Goal: Communication & Community: Answer question/provide support

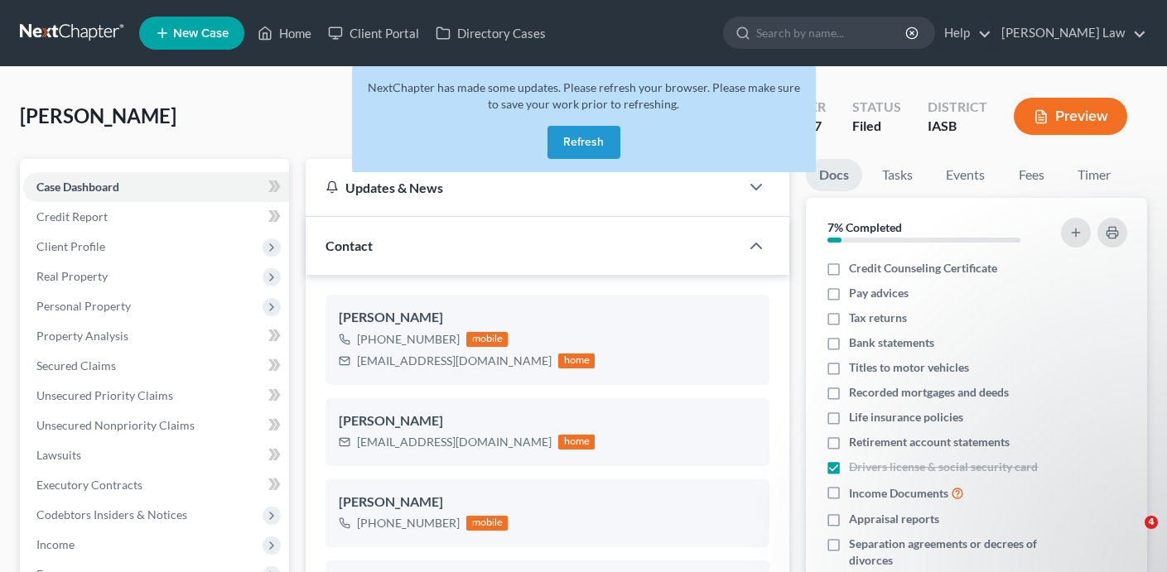
select select "0"
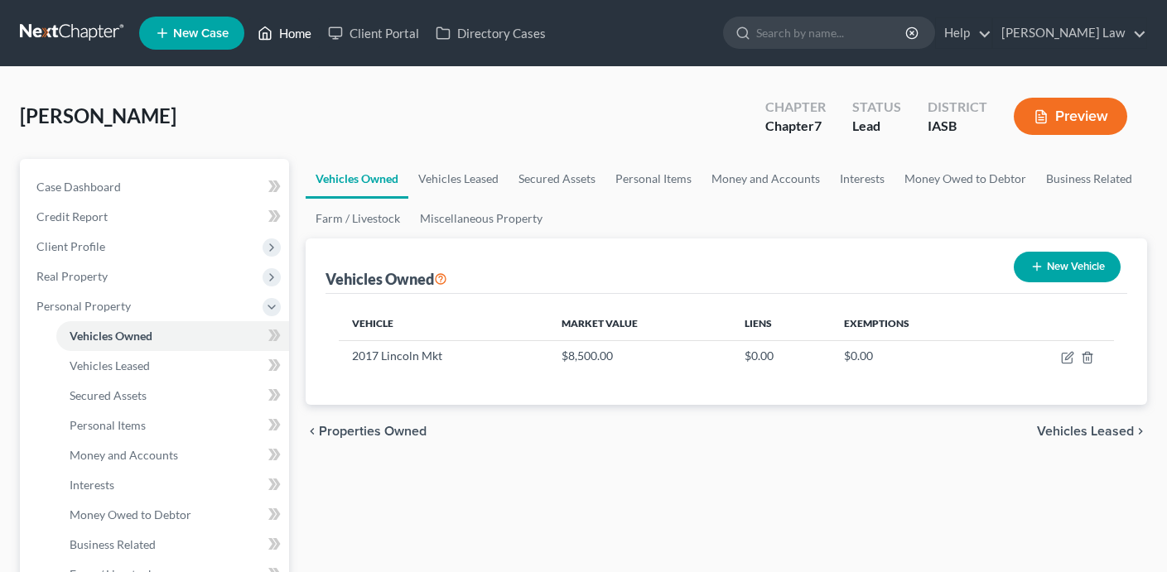
click at [284, 27] on link "Home" at bounding box center [284, 33] width 70 height 30
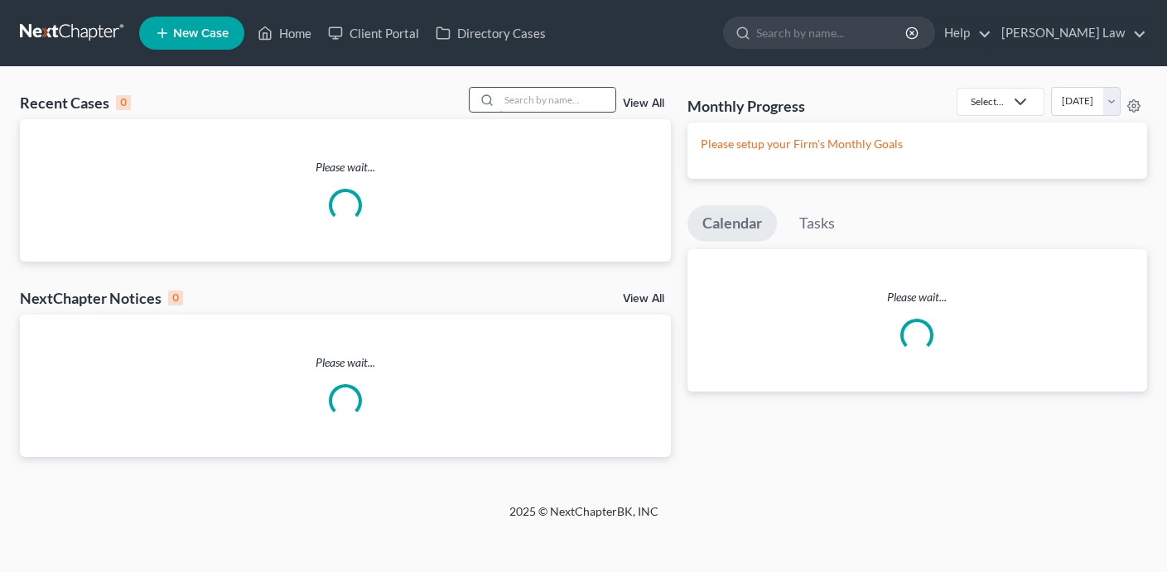
click at [571, 100] on input "search" at bounding box center [557, 100] width 116 height 24
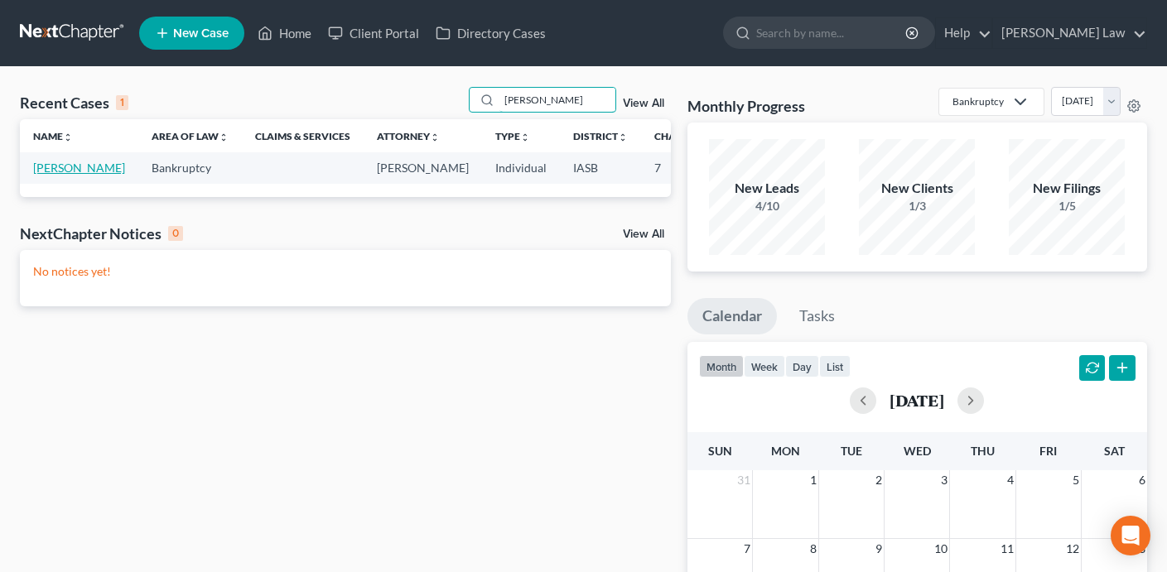
type input "[PERSON_NAME]"
click at [49, 175] on link "[PERSON_NAME]" at bounding box center [79, 168] width 92 height 14
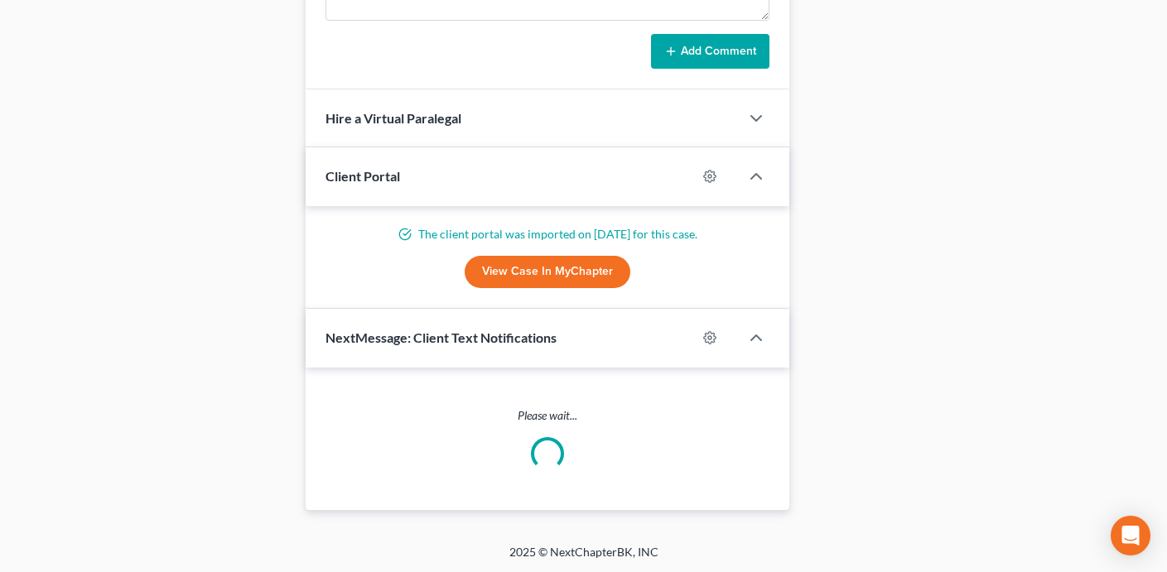
scroll to position [1145, 0]
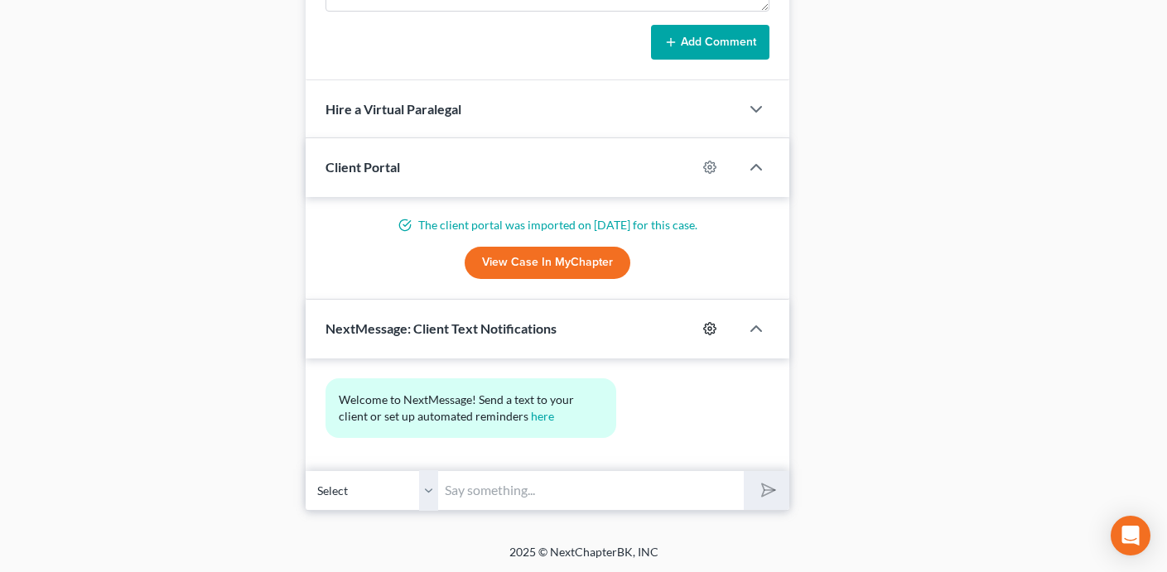
click at [708, 333] on icon "button" at bounding box center [709, 328] width 13 height 13
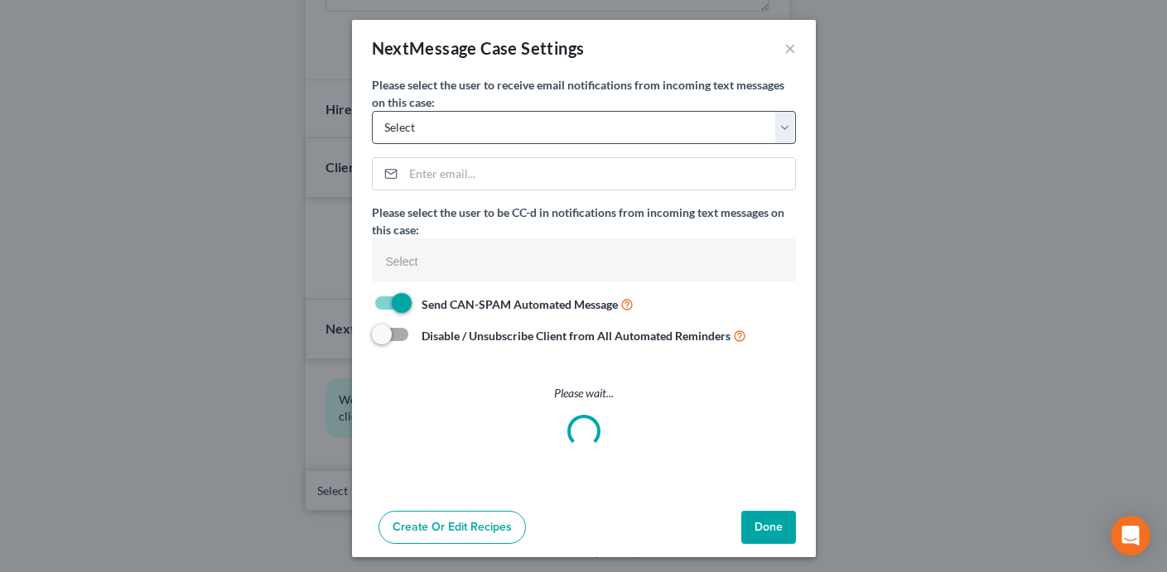
select select
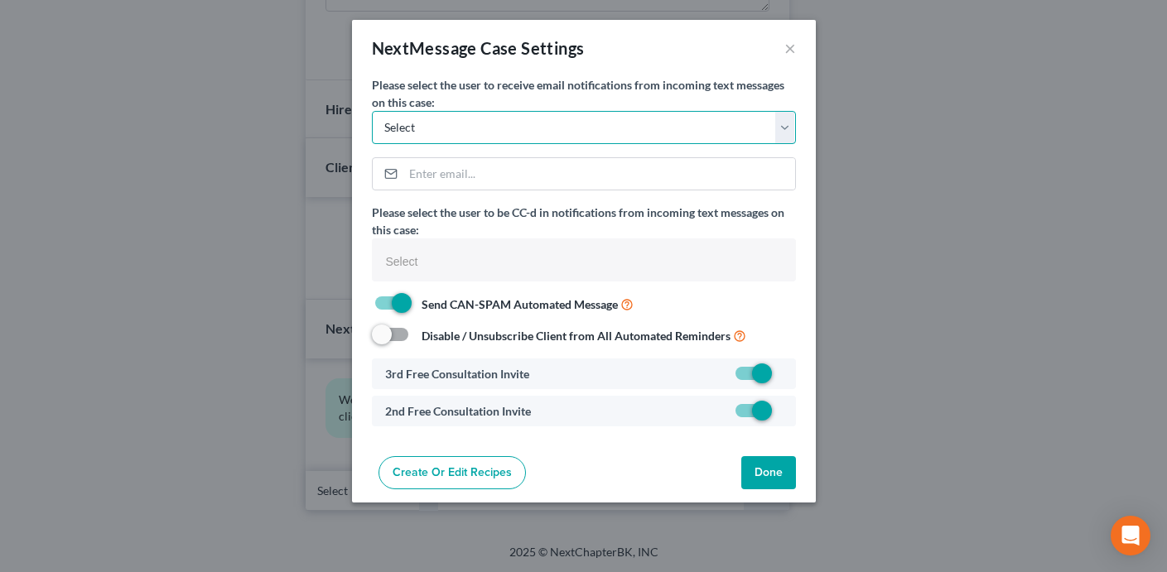
click at [617, 132] on select "Select [PERSON_NAME][EMAIL_ADDRESS][DOMAIN_NAME] [PERSON_NAME][EMAIL_ADDRESS][D…" at bounding box center [584, 127] width 424 height 33
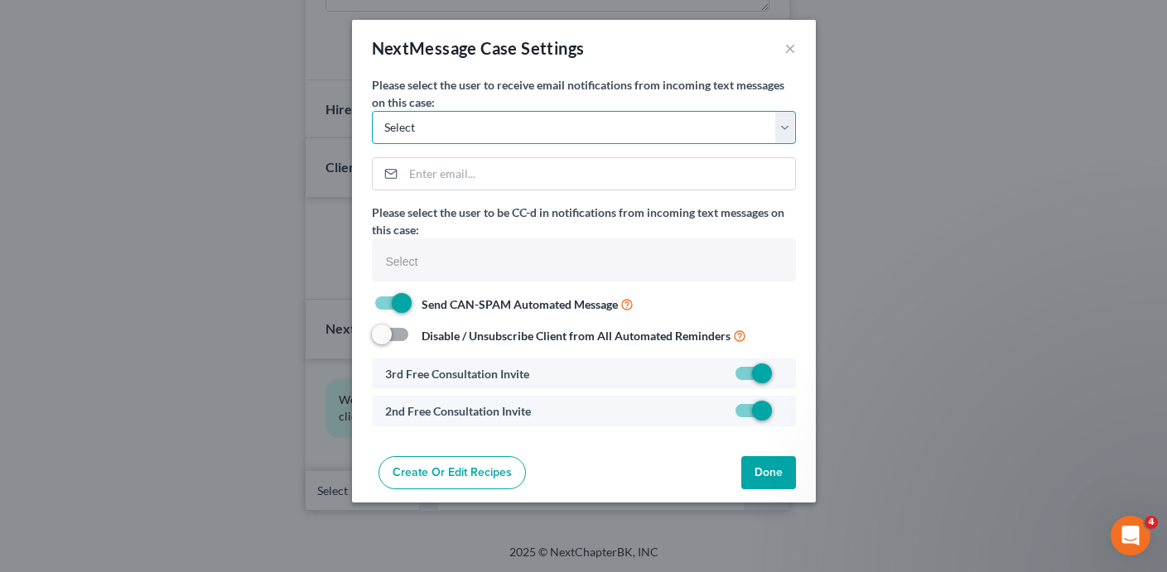
scroll to position [0, 0]
select select "0"
click at [372, 111] on select "Select [PERSON_NAME][EMAIL_ADDRESS][DOMAIN_NAME] [PERSON_NAME][EMAIL_ADDRESS][D…" at bounding box center [584, 127] width 424 height 33
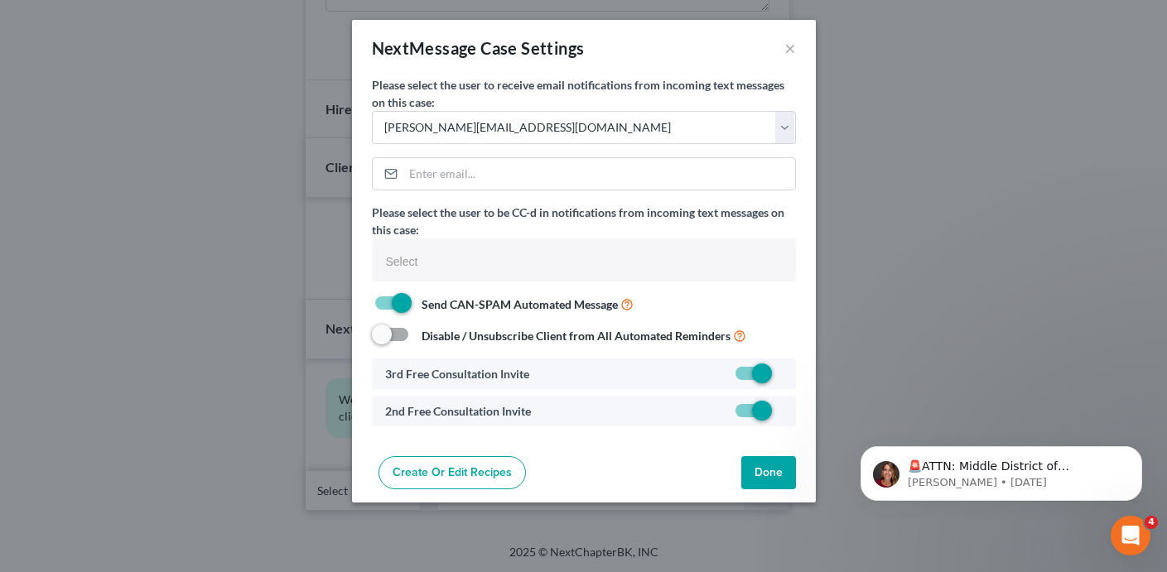
click at [759, 461] on button "Done" at bounding box center [768, 472] width 55 height 33
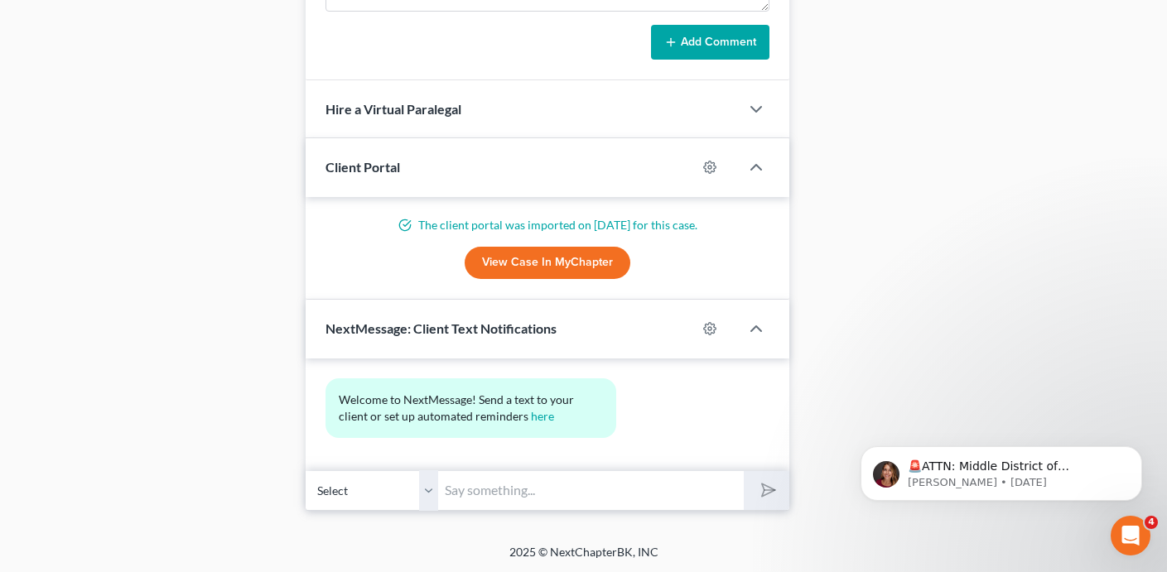
click at [475, 489] on input "text" at bounding box center [591, 490] width 306 height 41
type input "I"
type input "?"
type input "Hi [PERSON_NAME], this is [PERSON_NAME]. I understand you are having trouble fi…"
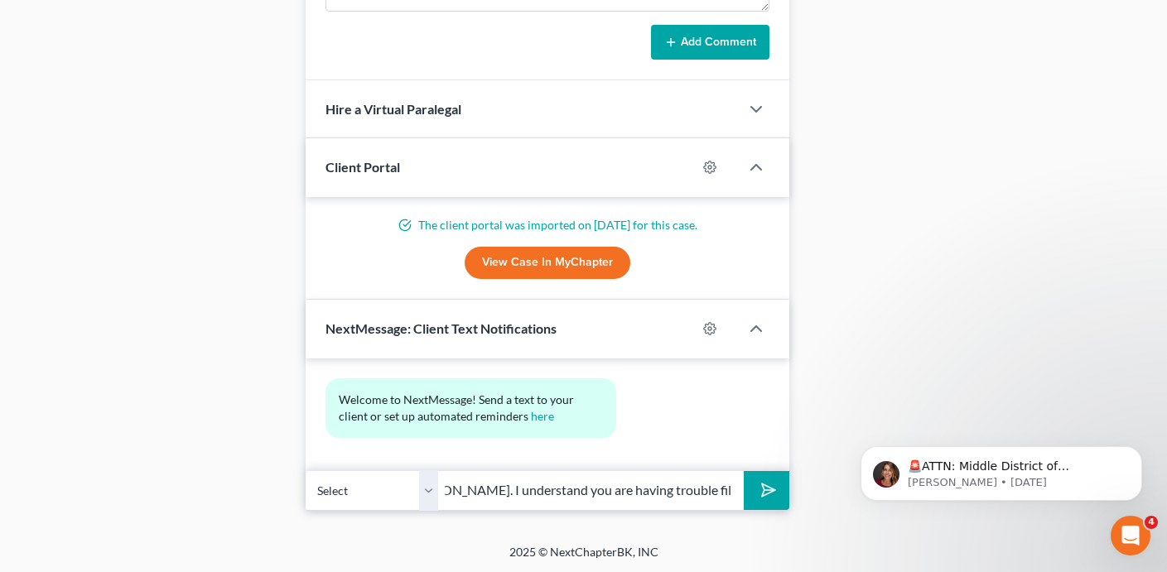
click at [744, 471] on button "submit" at bounding box center [767, 490] width 46 height 39
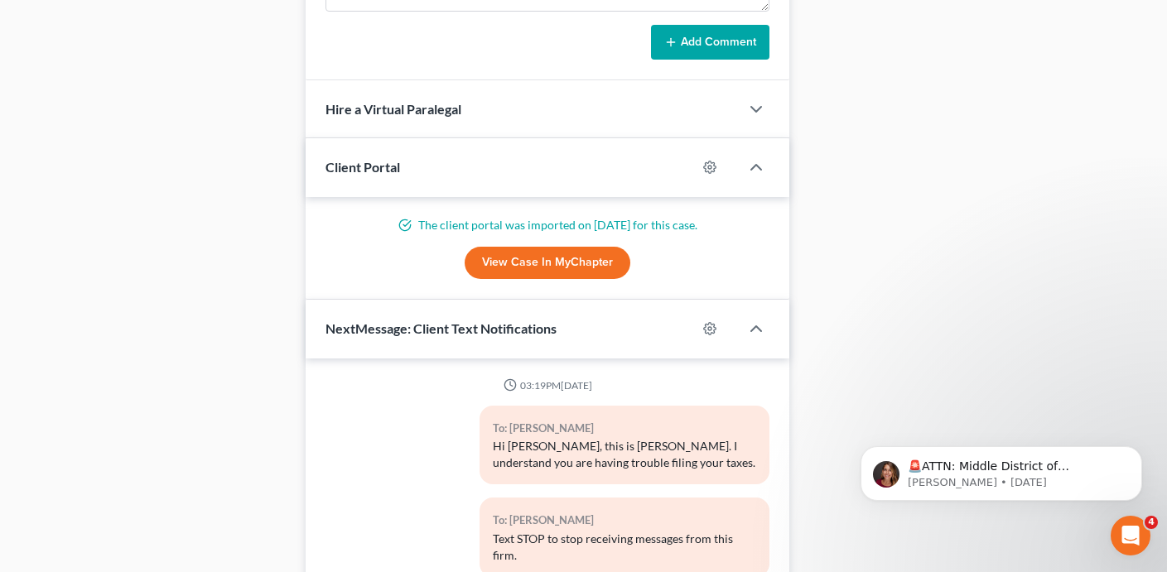
scroll to position [1192, 0]
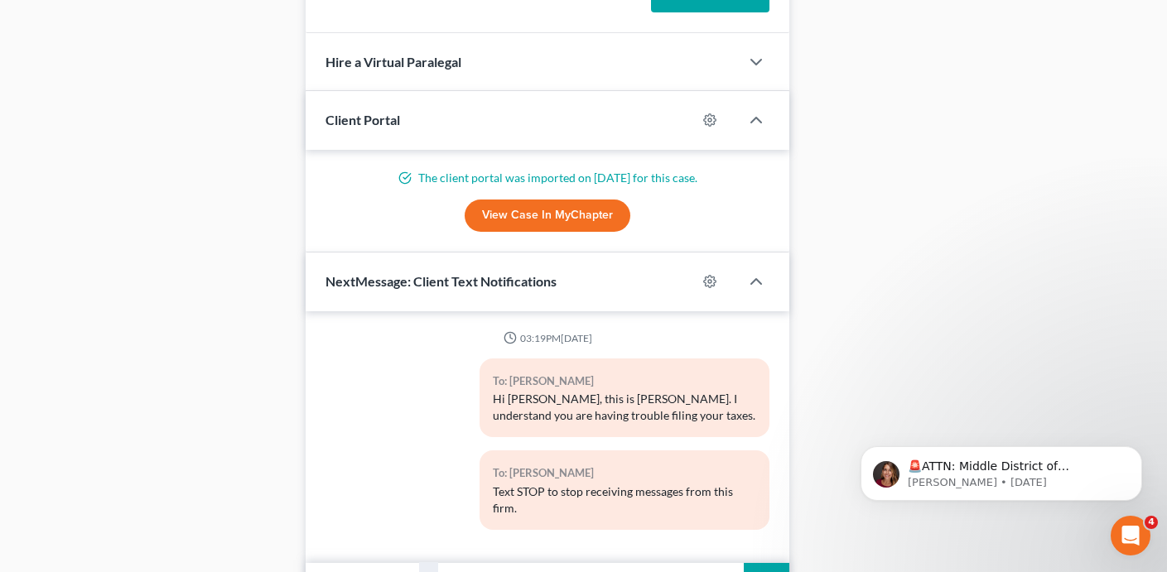
type input "I"
click at [383, 434] on div "To: [PERSON_NAME] Hi [PERSON_NAME], this is [PERSON_NAME]. I understand you are…" at bounding box center [547, 405] width 460 height 92
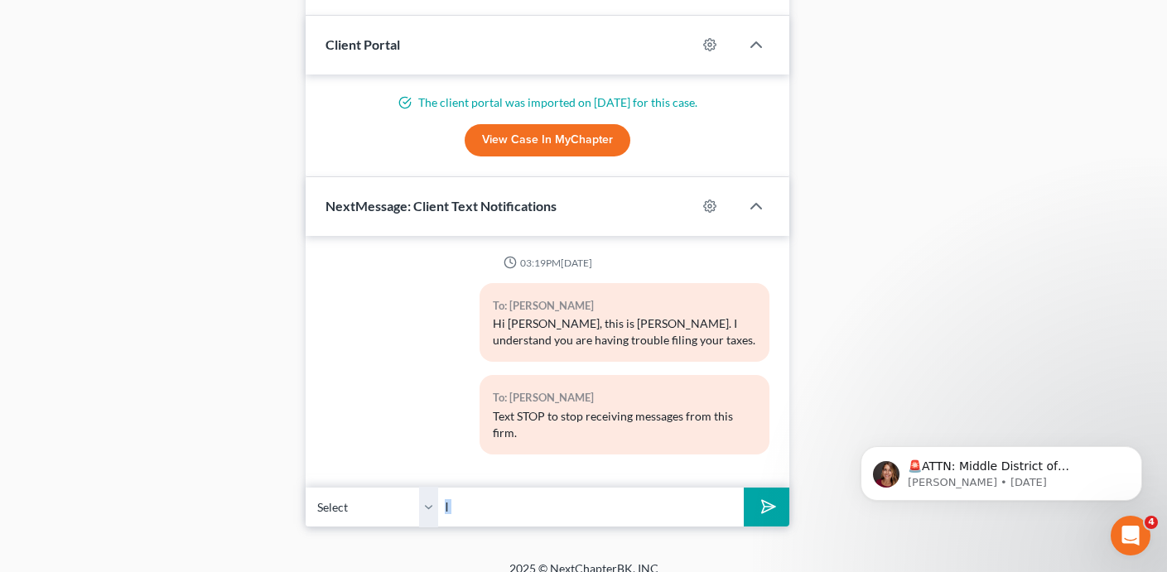
click at [495, 487] on input "I" at bounding box center [591, 507] width 306 height 41
click at [497, 489] on input "I" at bounding box center [591, 507] width 306 height 41
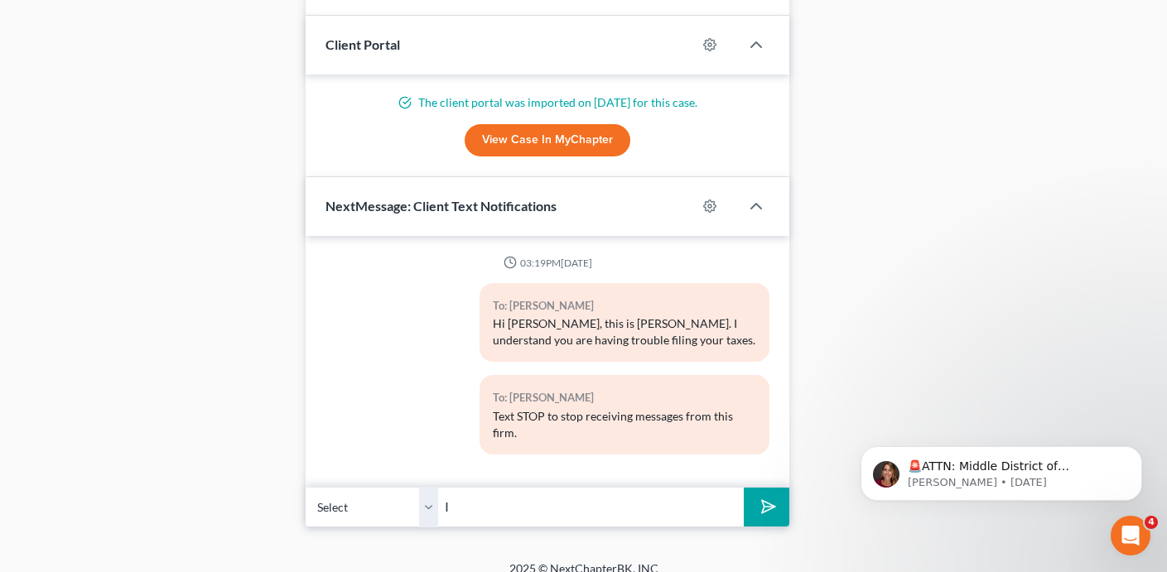
click at [497, 489] on input "I" at bounding box center [591, 507] width 306 height 41
type input "The bankruptcy Court will not allow you to proceed with bankruptcy until all re…"
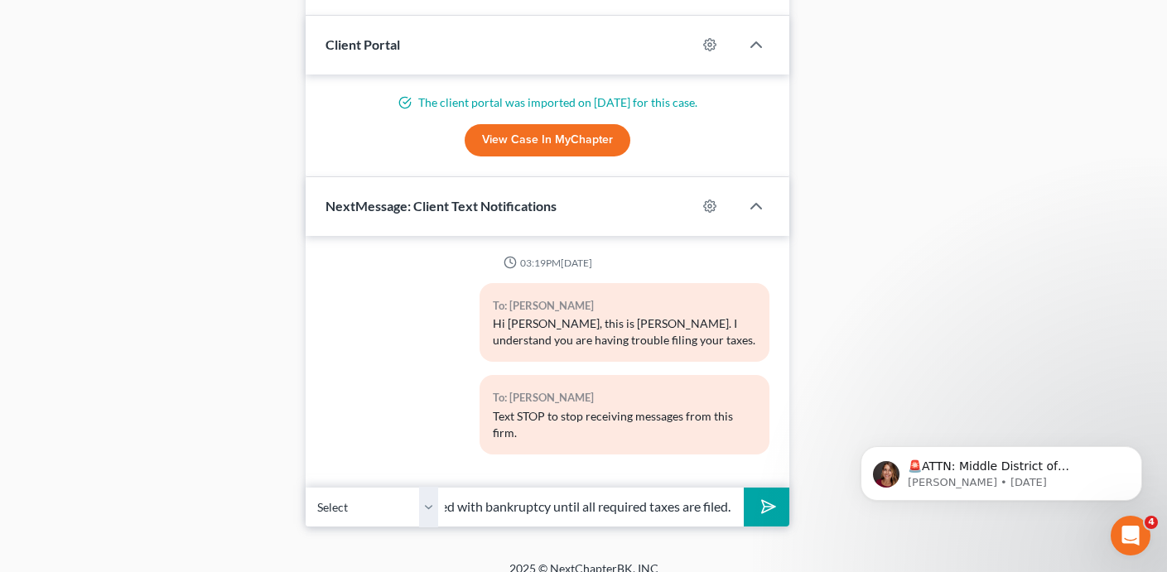
click at [744, 488] on button "submit" at bounding box center [767, 507] width 46 height 39
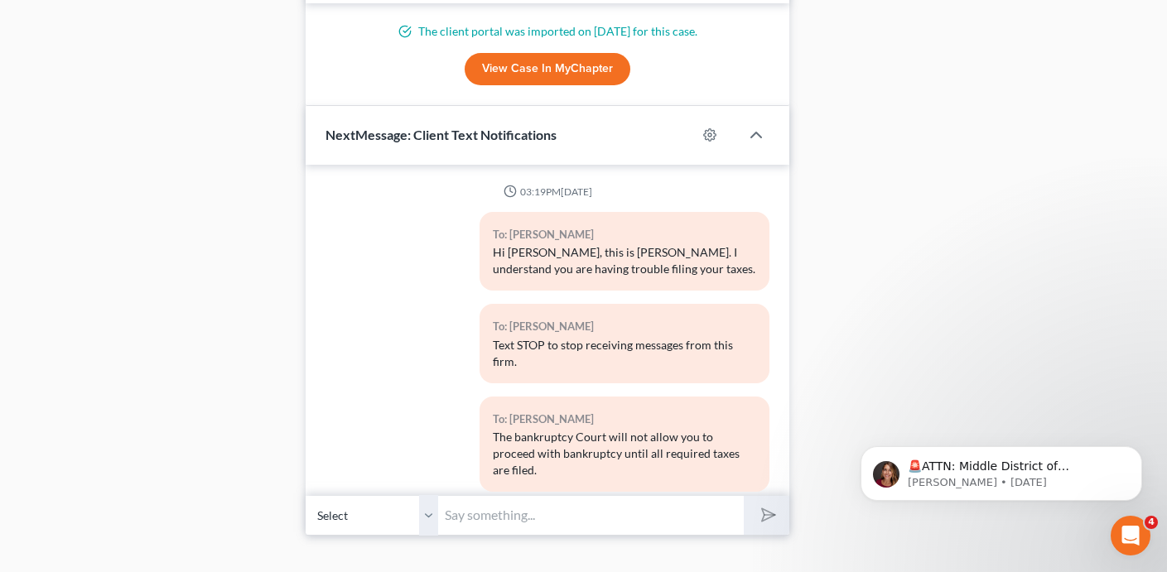
scroll to position [1361, 0]
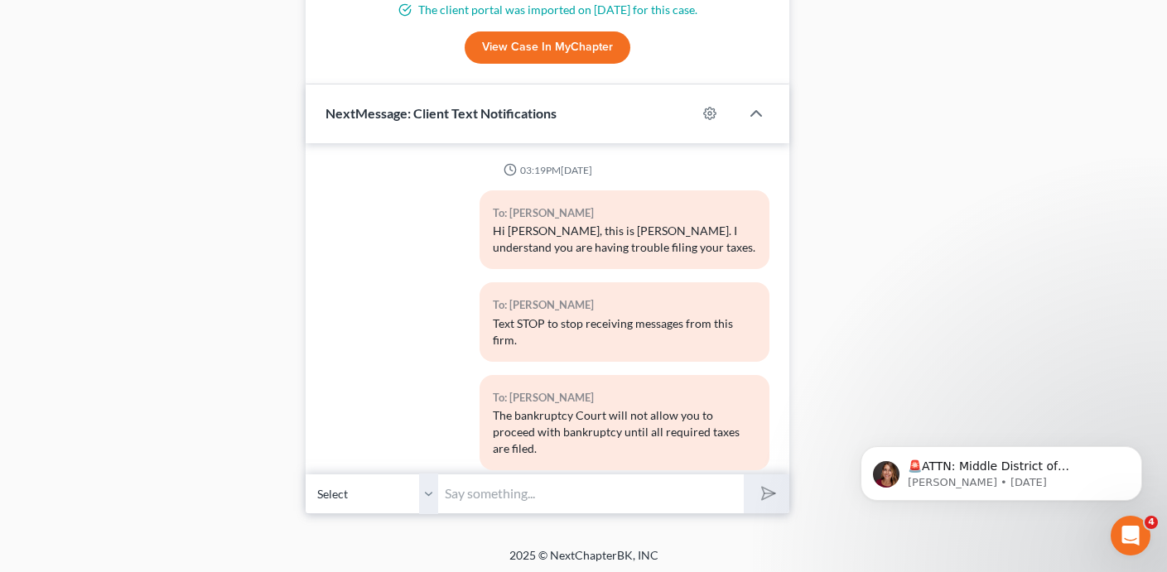
click at [498, 485] on input "text" at bounding box center [591, 494] width 306 height 41
type input "If you are unable to submit taxes on your own I would encourage you to contact …"
click at [744, 475] on button "submit" at bounding box center [767, 494] width 46 height 39
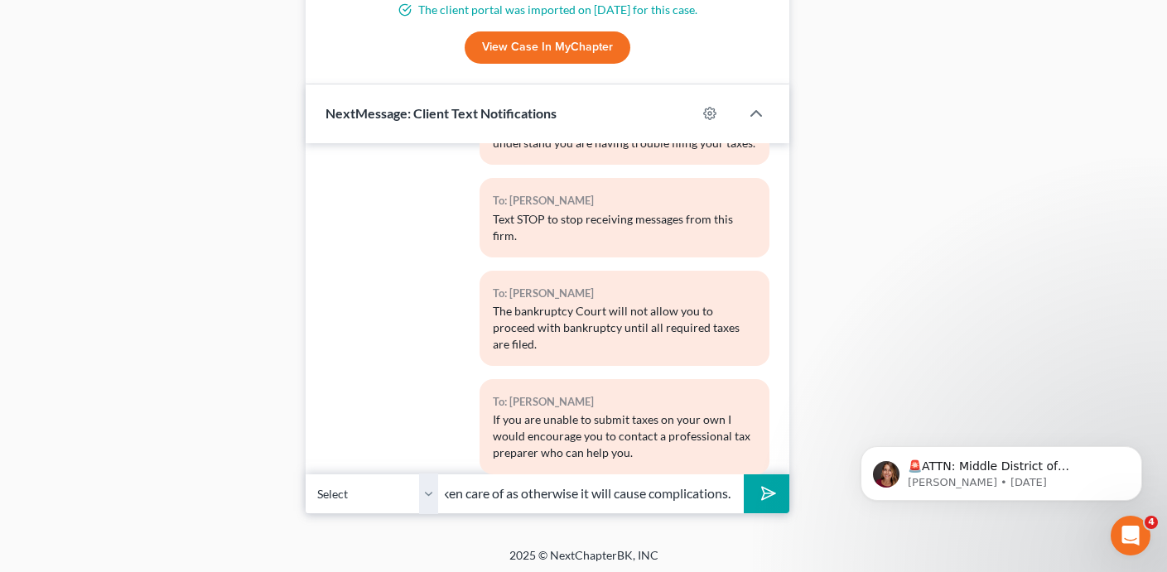
scroll to position [0, 355]
type input "We don't want to file your bankruptcy petition until this is taken care of as o…"
click at [744, 475] on button "submit" at bounding box center [767, 494] width 46 height 39
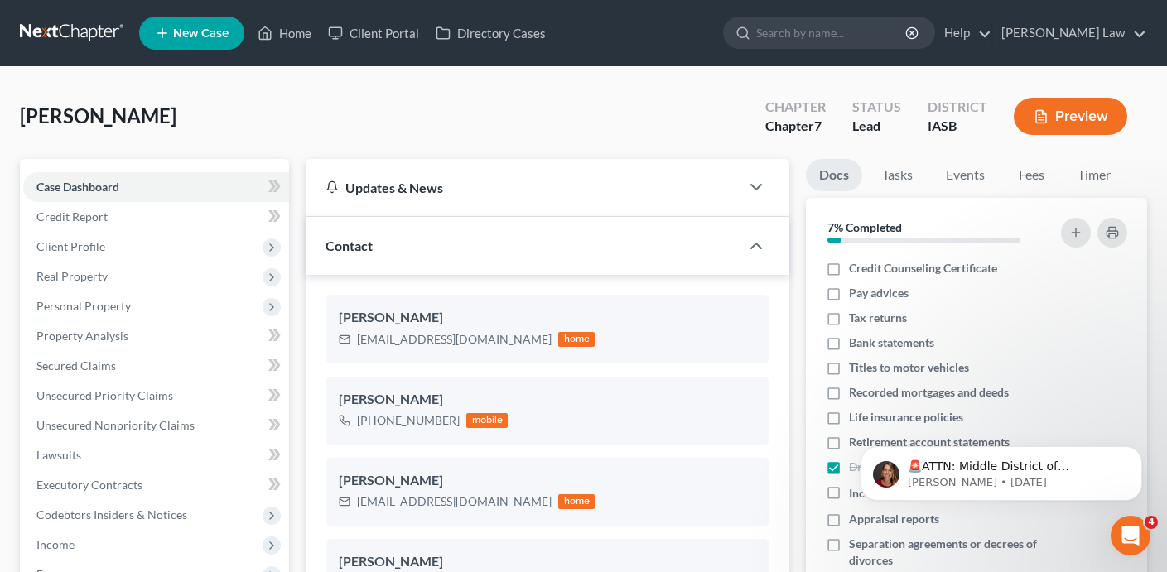
scroll to position [1, 0]
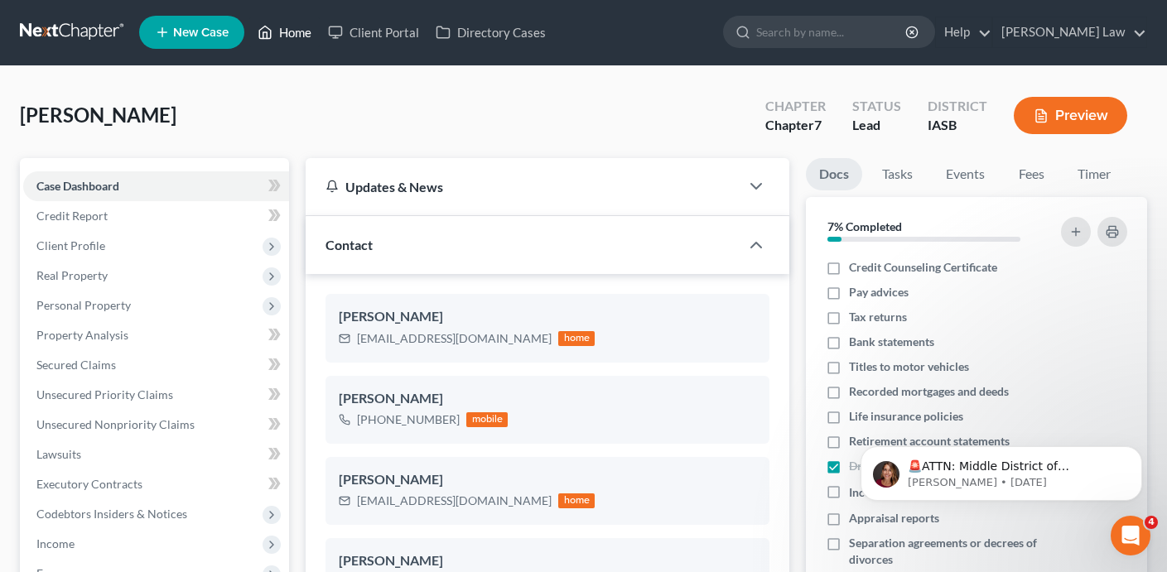
click at [287, 37] on link "Home" at bounding box center [284, 32] width 70 height 30
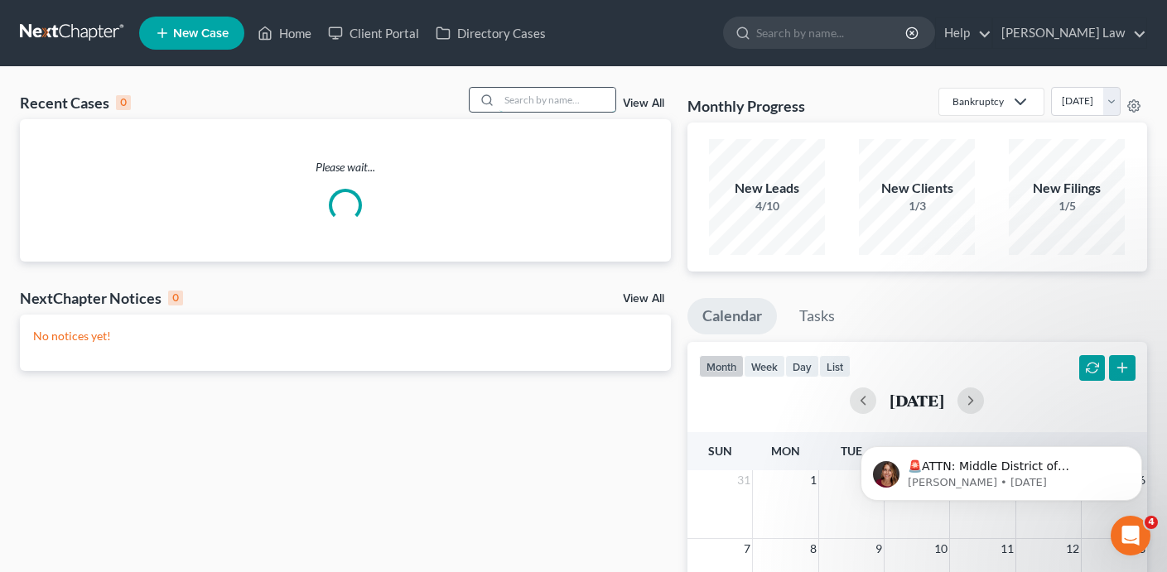
click at [537, 100] on input "search" at bounding box center [557, 100] width 116 height 24
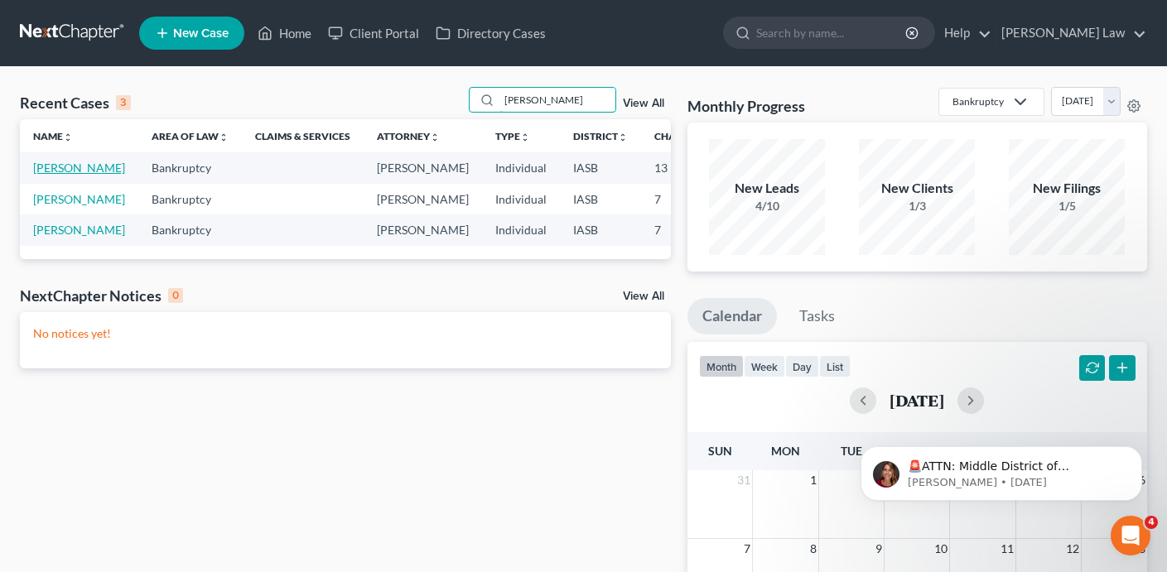
type input "[PERSON_NAME]"
click at [48, 175] on link "[PERSON_NAME]" at bounding box center [79, 168] width 92 height 14
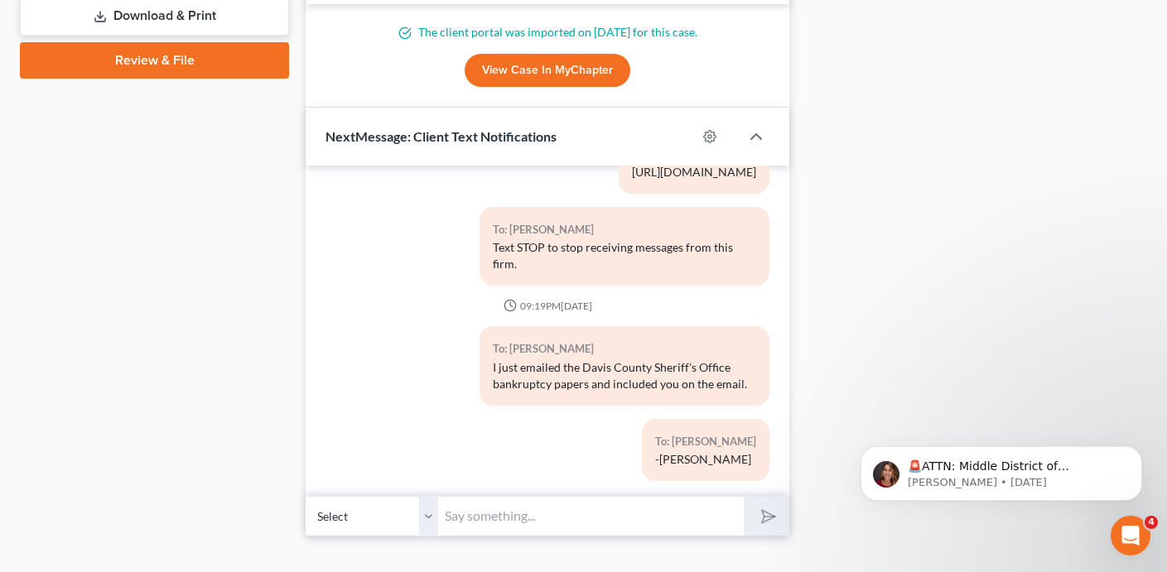
scroll to position [795, 0]
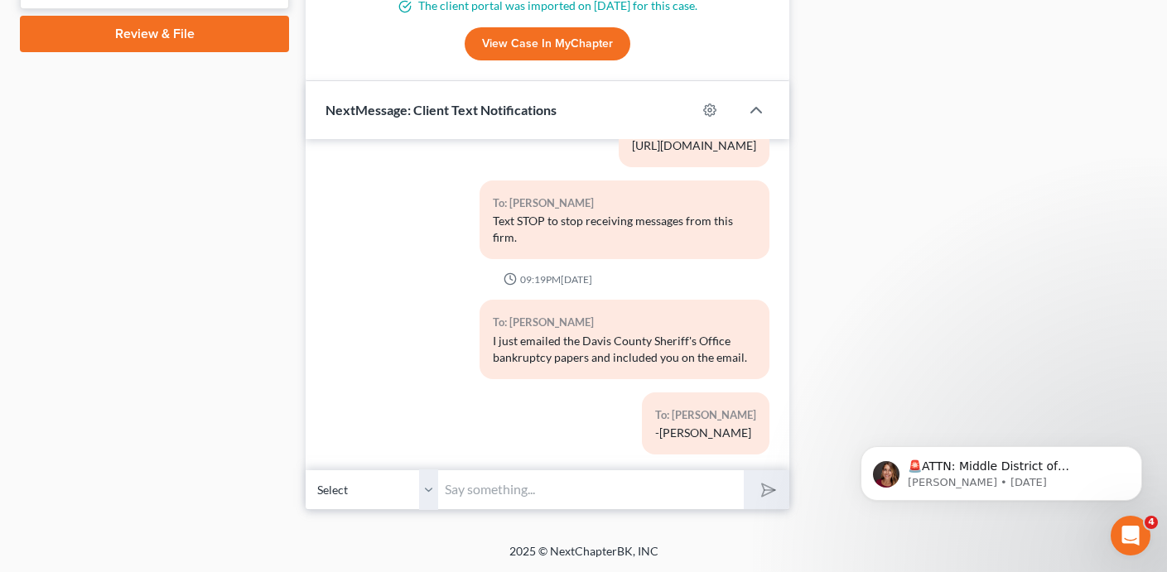
click at [508, 490] on input "text" at bounding box center [591, 490] width 306 height 41
type input "Hi [PERSON_NAME], please use the following link to schedule a phone call with m…"
click at [744, 470] on button "submit" at bounding box center [767, 489] width 46 height 39
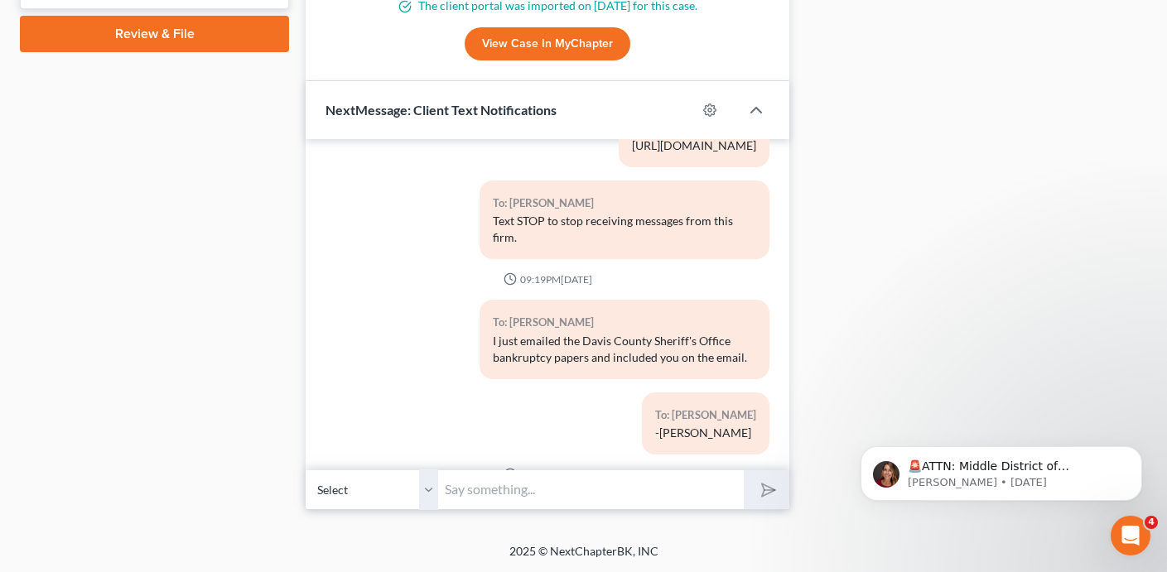
paste input "[URL][DOMAIN_NAME]"
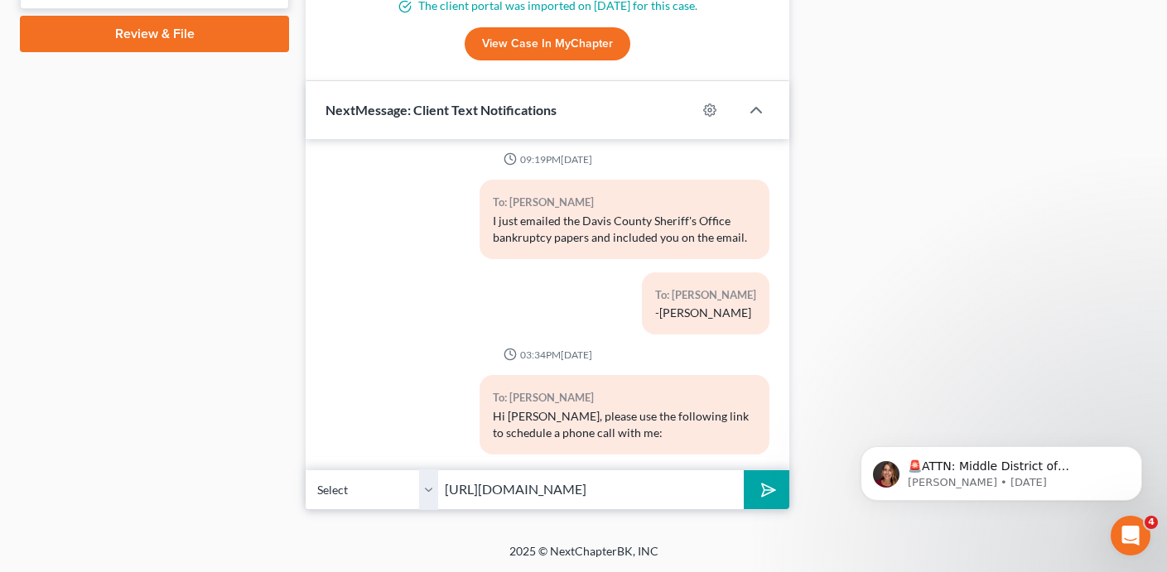
type input "[URL][DOMAIN_NAME]"
click at [758, 494] on icon "submit" at bounding box center [765, 490] width 23 height 23
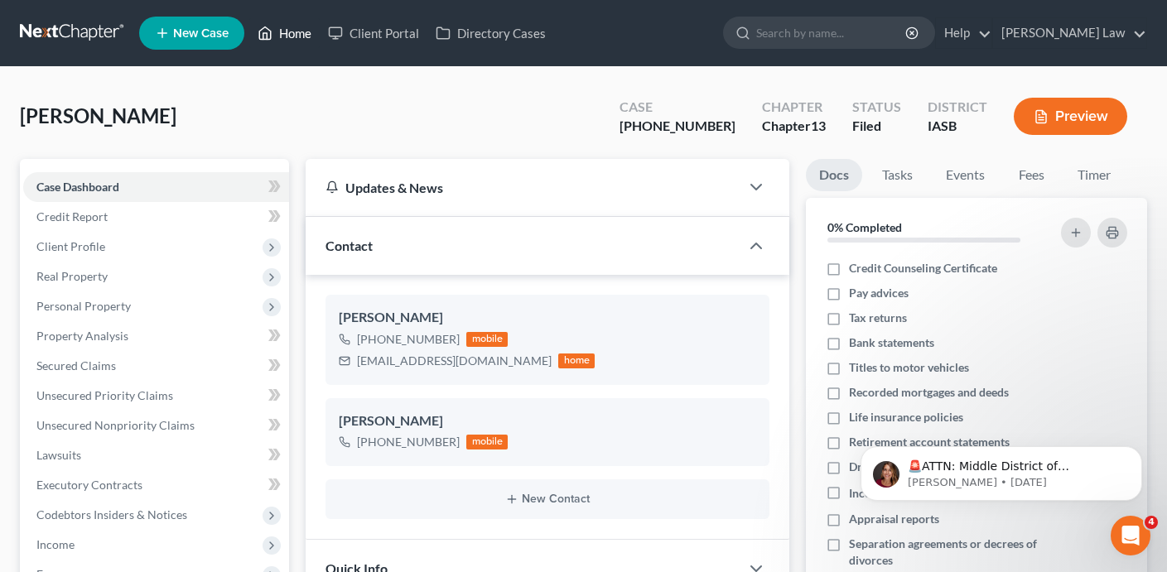
click at [283, 36] on link "Home" at bounding box center [284, 33] width 70 height 30
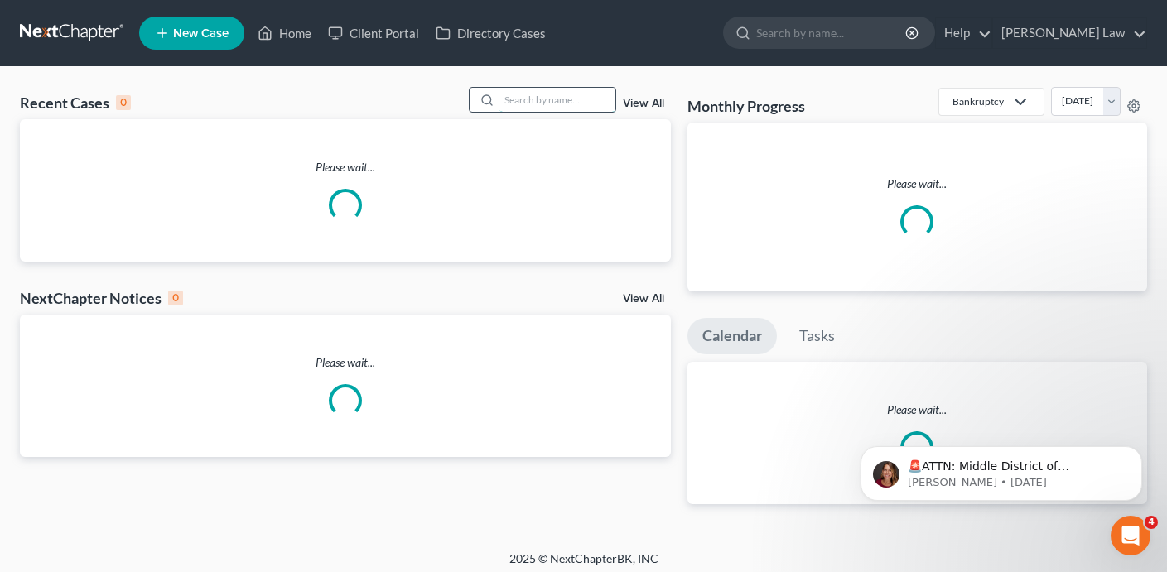
click at [513, 103] on input "search" at bounding box center [557, 100] width 116 height 24
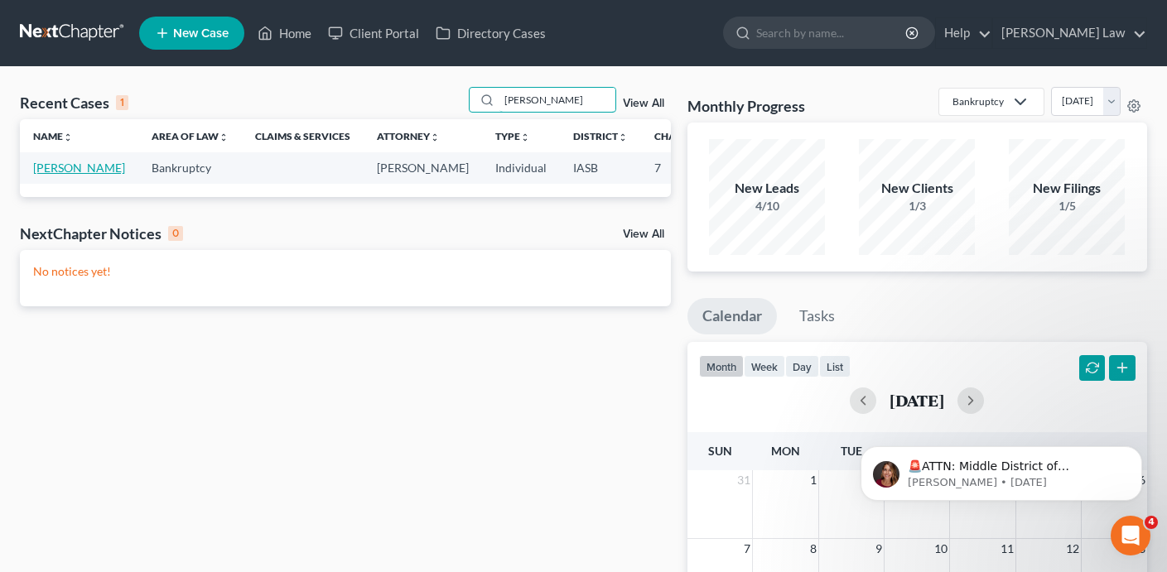
type input "[PERSON_NAME]"
click at [48, 175] on link "[PERSON_NAME]" at bounding box center [79, 168] width 92 height 14
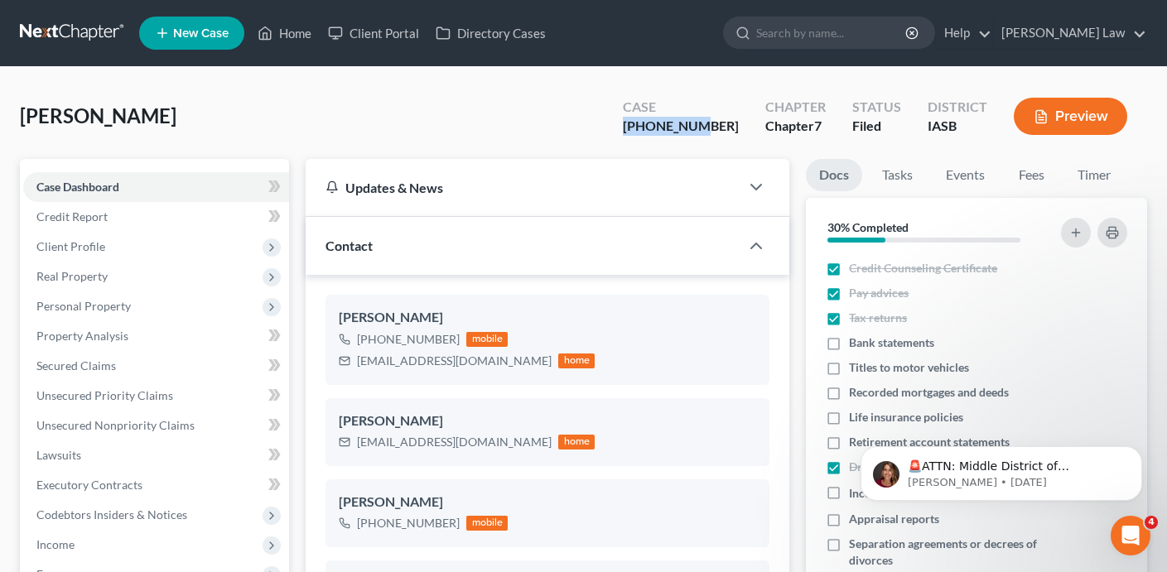
drag, startPoint x: 744, startPoint y: 128, endPoint x: 656, endPoint y: 128, distance: 87.8
click at [656, 128] on div "Case [PHONE_NUMBER] Chapter Chapter 7 Status Filed District [GEOGRAPHIC_DATA] P…" at bounding box center [875, 116] width 544 height 59
copy div "[PHONE_NUMBER]"
click at [291, 36] on link "Home" at bounding box center [284, 33] width 70 height 30
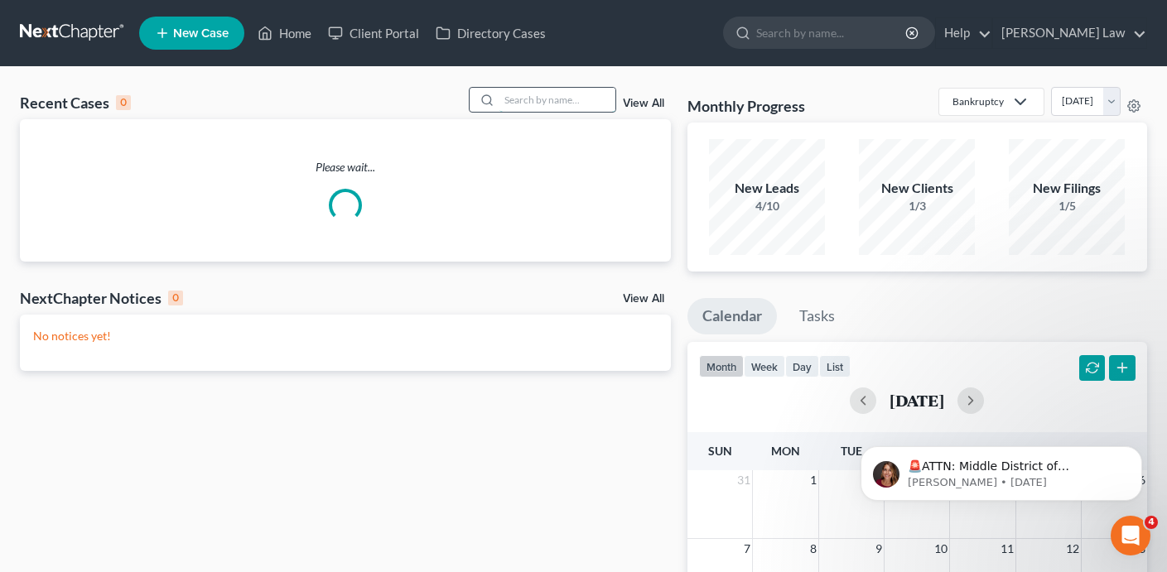
click at [541, 95] on input "search" at bounding box center [557, 100] width 116 height 24
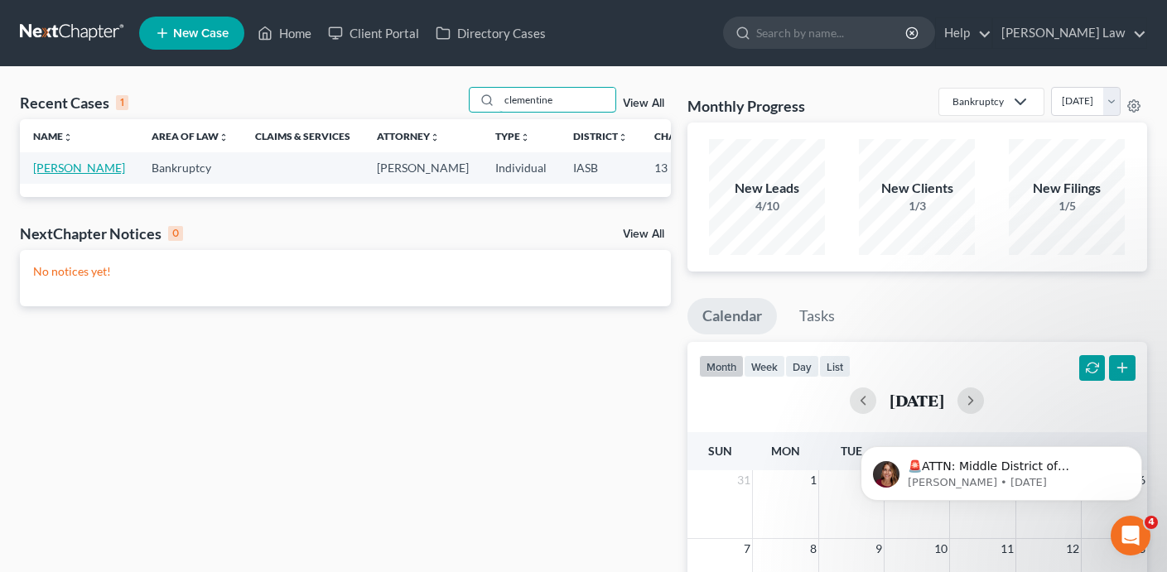
type input "clementine"
click at [45, 175] on link "[PERSON_NAME]" at bounding box center [79, 168] width 92 height 14
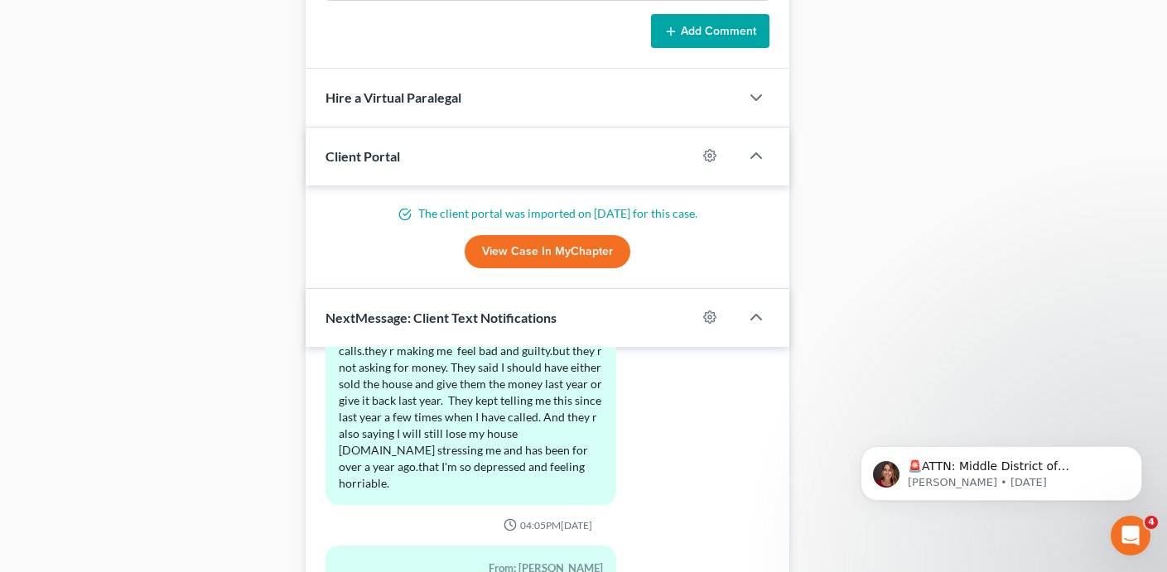
scroll to position [1531, 0]
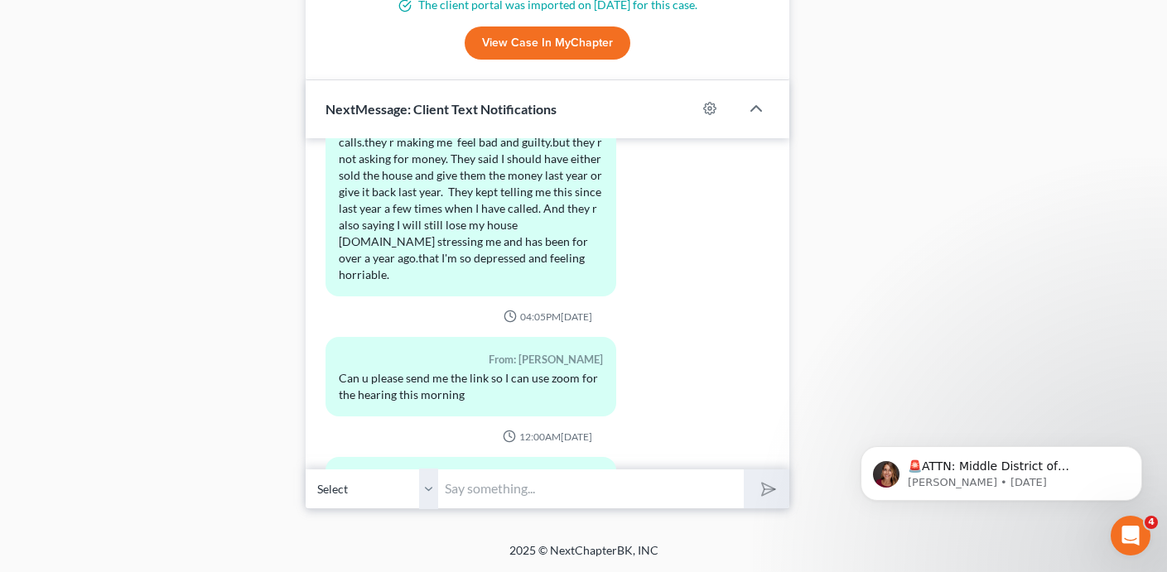
click at [542, 484] on input "text" at bounding box center [591, 489] width 306 height 41
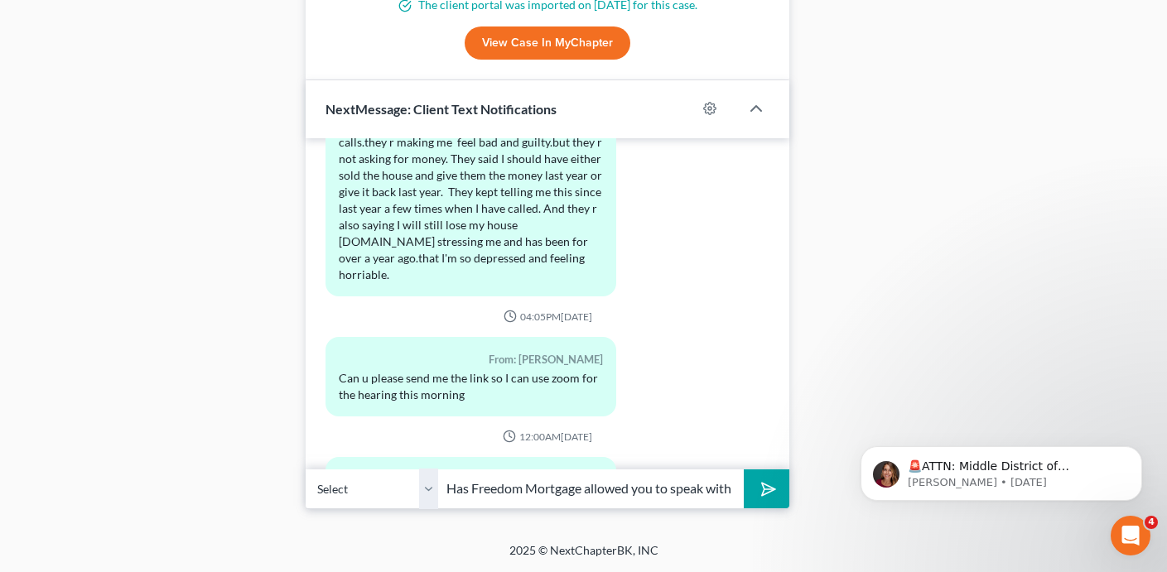
scroll to position [0, 119]
type input "[PERSON_NAME] - Has Freedom Mortgage allowed you to speak with them?"
click at [744, 470] on button "submit" at bounding box center [767, 489] width 46 height 39
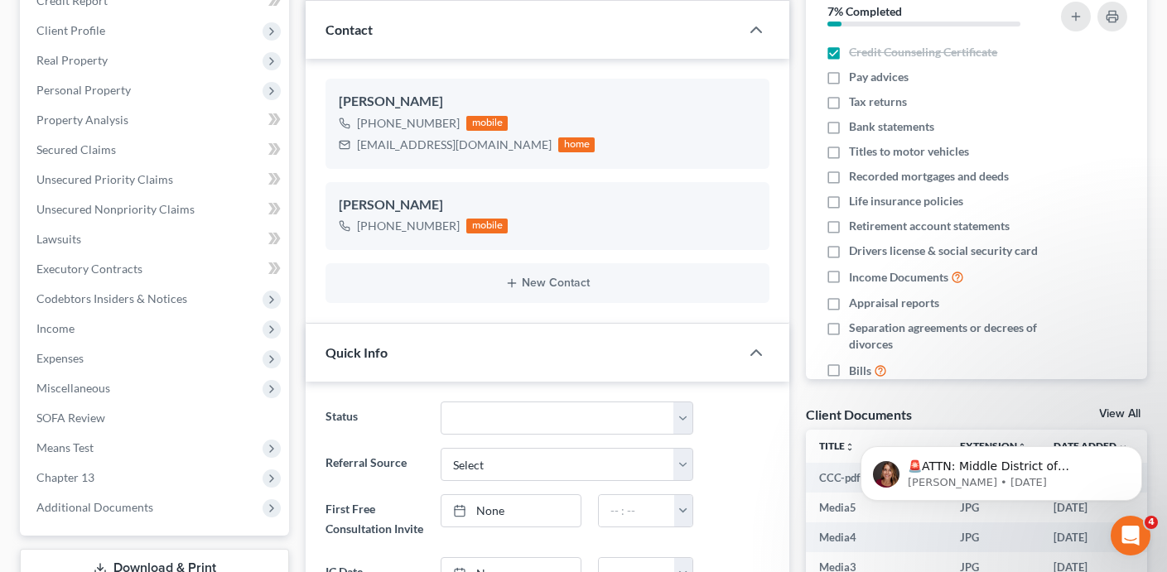
scroll to position [0, 0]
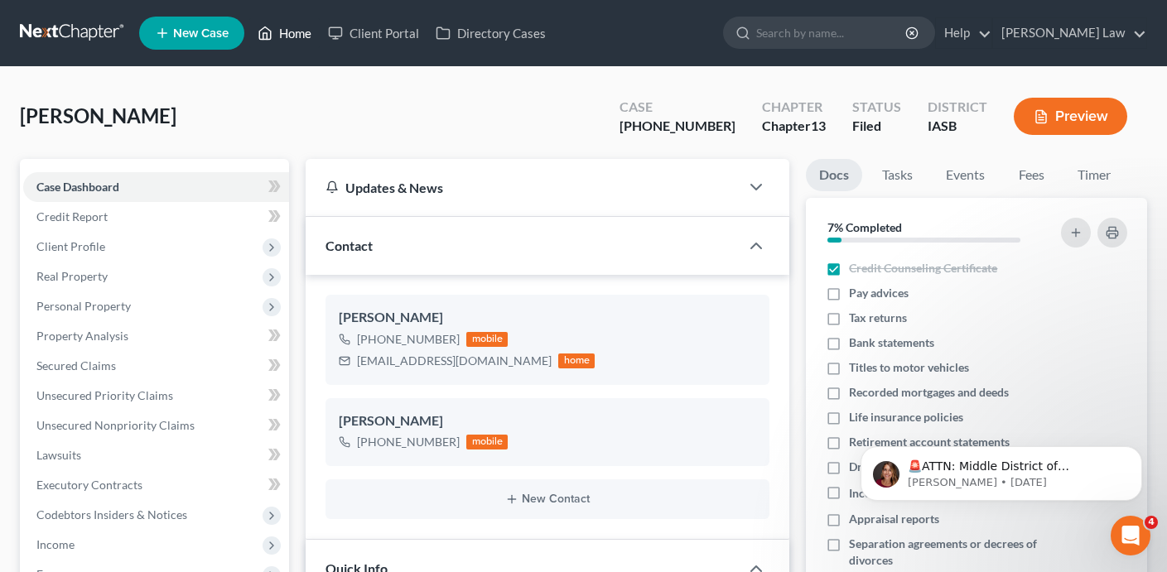
click at [294, 37] on link "Home" at bounding box center [284, 33] width 70 height 30
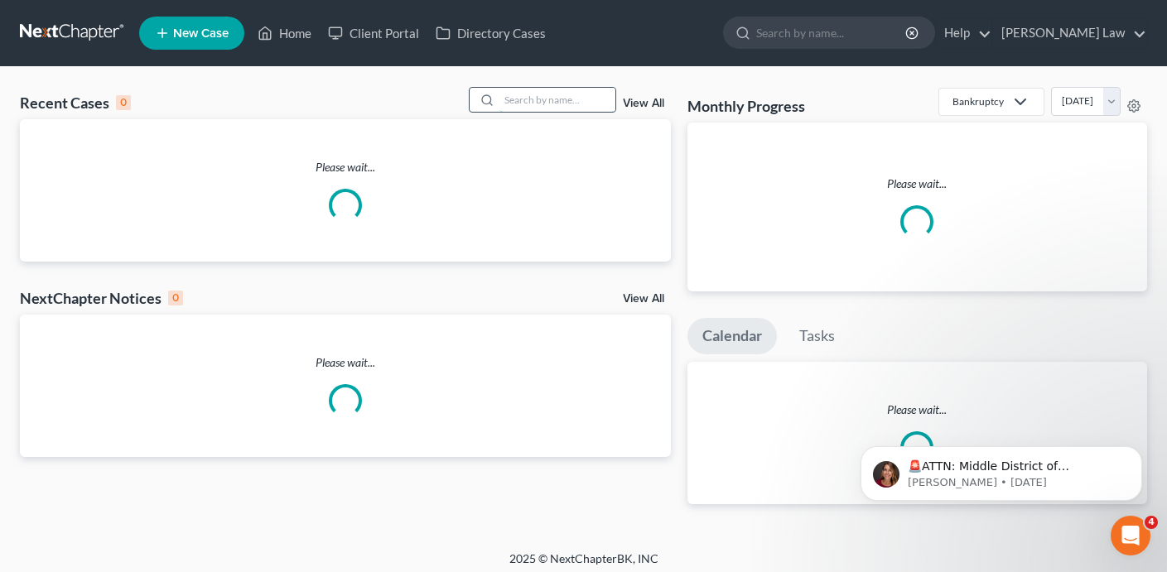
click at [543, 99] on input "search" at bounding box center [557, 100] width 116 height 24
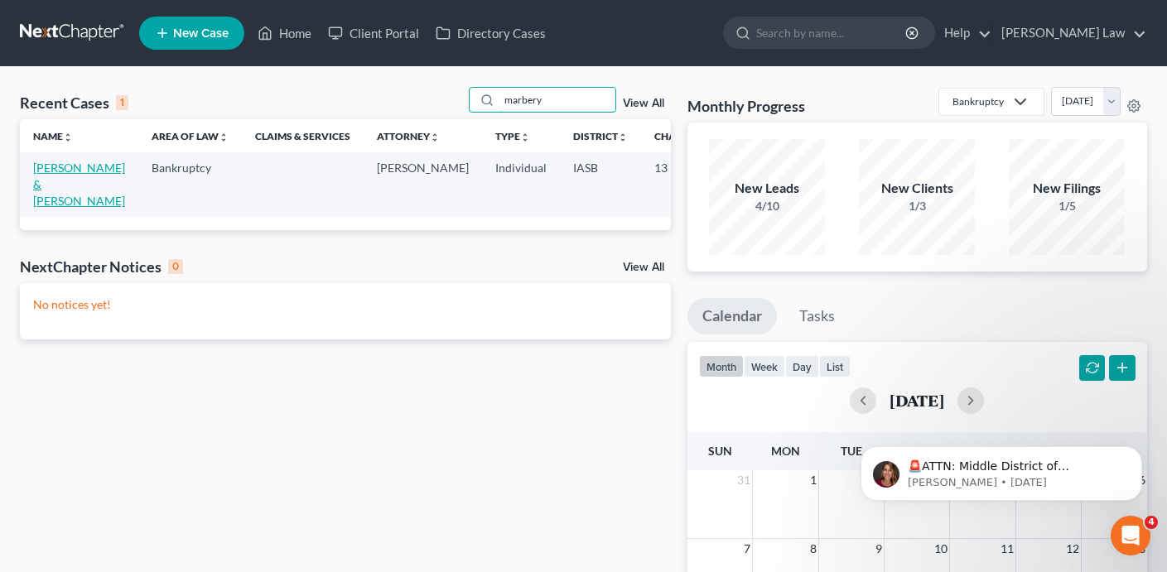
type input "marbery"
click at [60, 197] on link "[PERSON_NAME] & [PERSON_NAME]" at bounding box center [79, 184] width 92 height 47
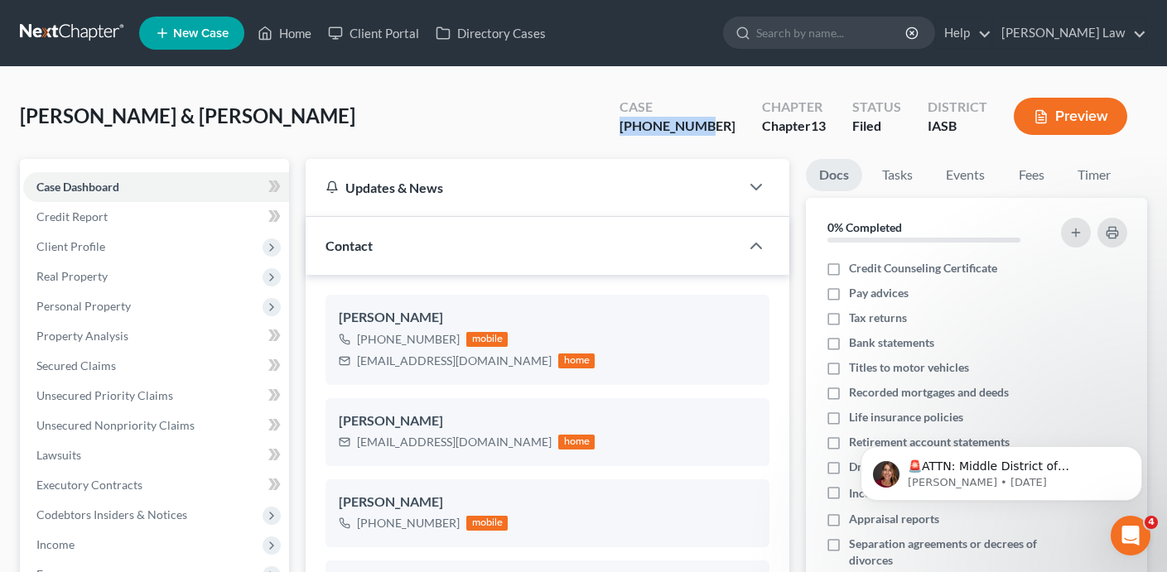
drag, startPoint x: 737, startPoint y: 125, endPoint x: 646, endPoint y: 126, distance: 91.1
click at [646, 126] on div "Case [PHONE_NUMBER]" at bounding box center [677, 118] width 142 height 49
